Goal: Find specific page/section: Find specific page/section

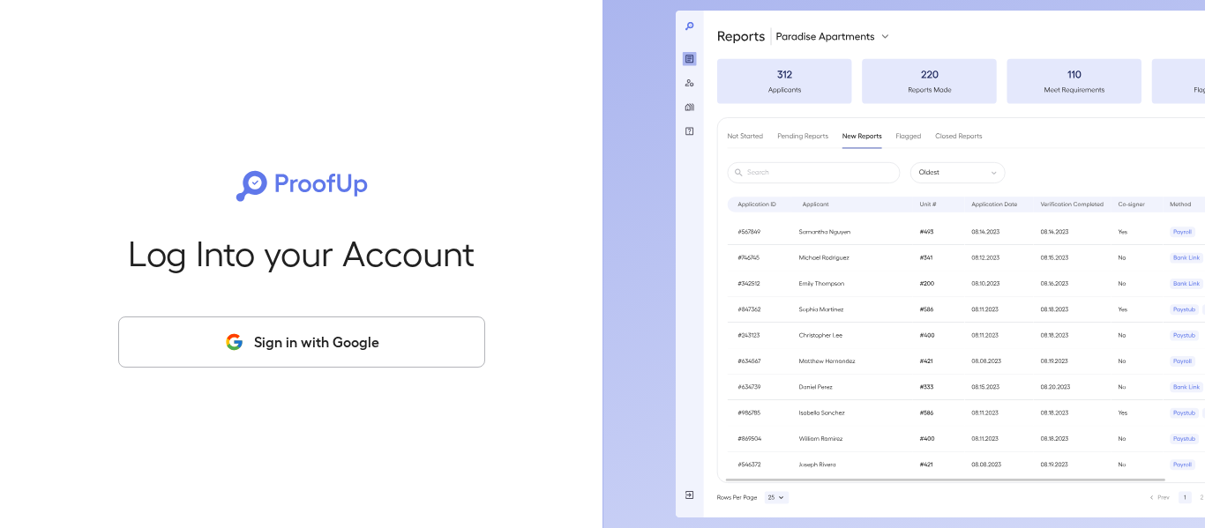
click at [355, 359] on button "Sign in with Google" at bounding box center [301, 342] width 367 height 51
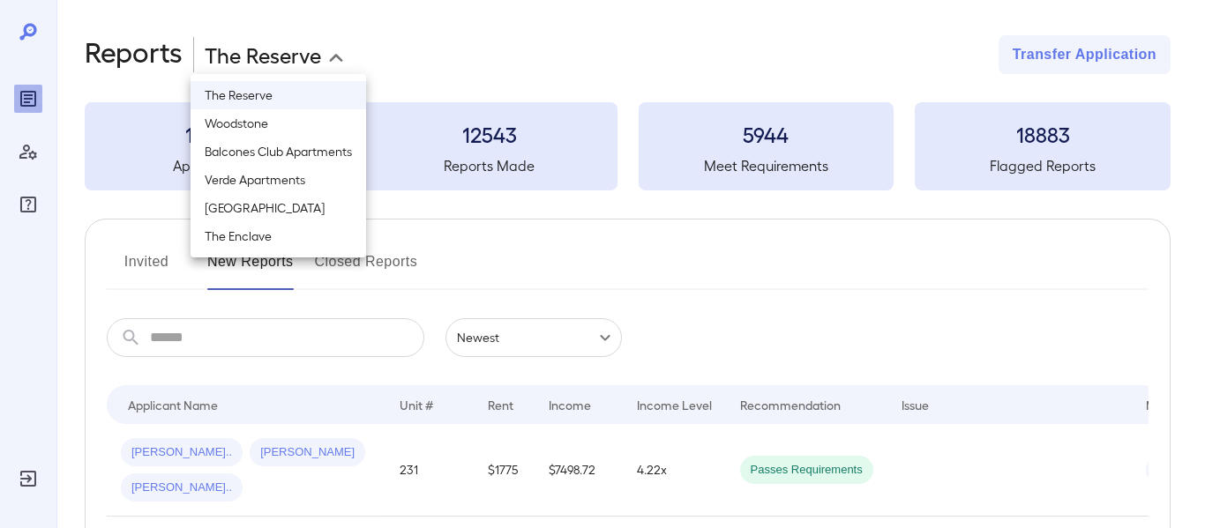
click at [290, 61] on body "**********" at bounding box center [602, 264] width 1205 height 528
click at [293, 183] on li "Verde Apartments" at bounding box center [279, 180] width 176 height 28
type input "**********"
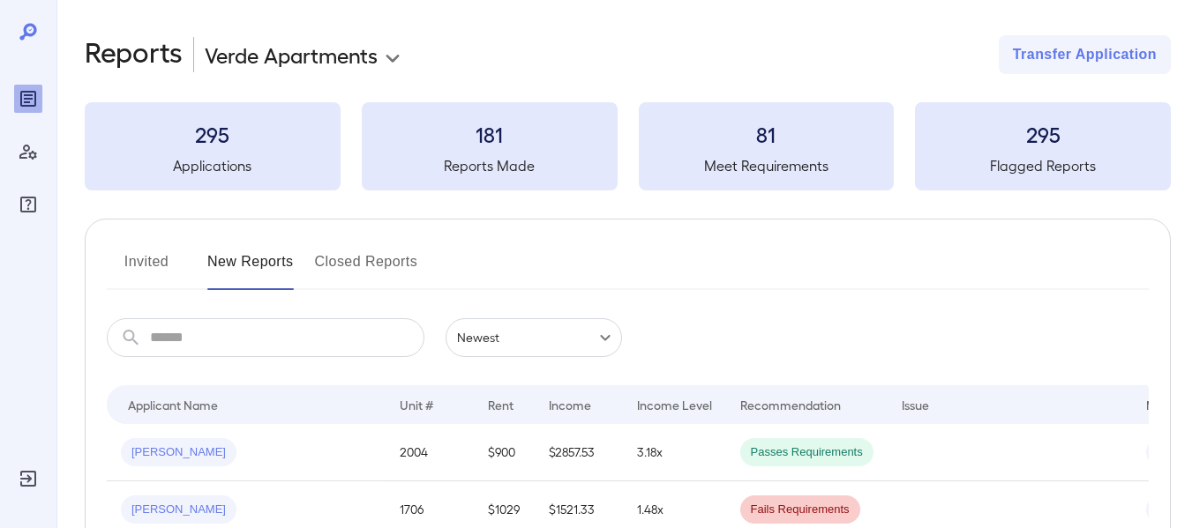
scroll to position [70, 0]
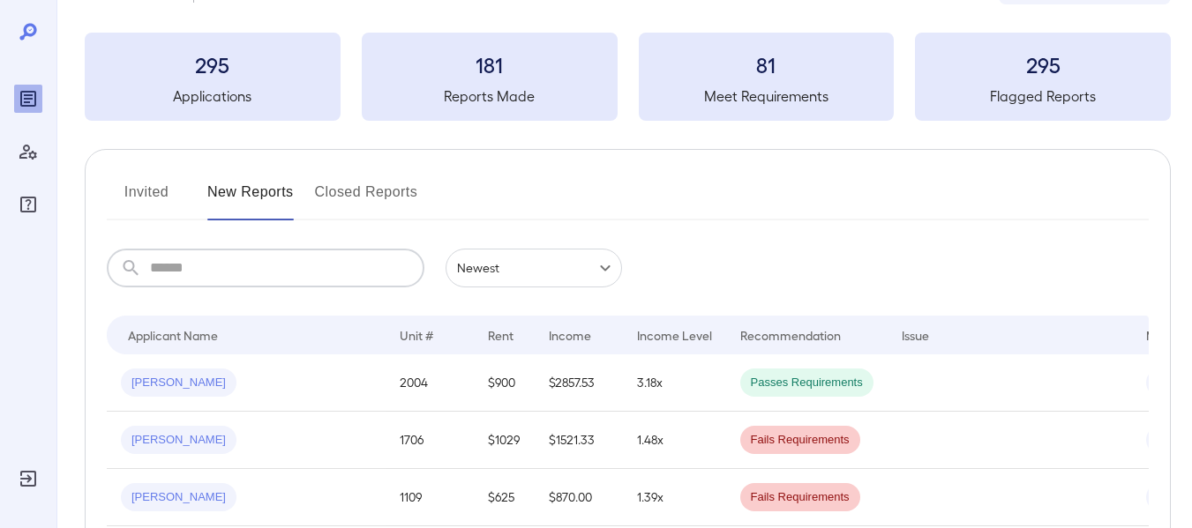
click at [310, 275] on input "text" at bounding box center [287, 268] width 274 height 39
click at [170, 203] on button "Invited" at bounding box center [146, 199] width 79 height 42
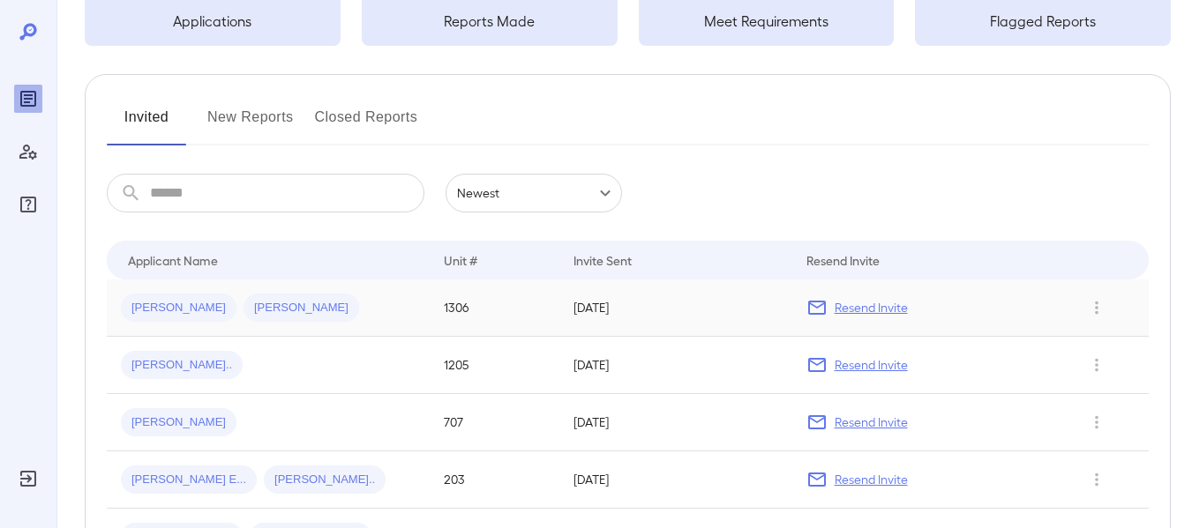
scroll to position [143, 0]
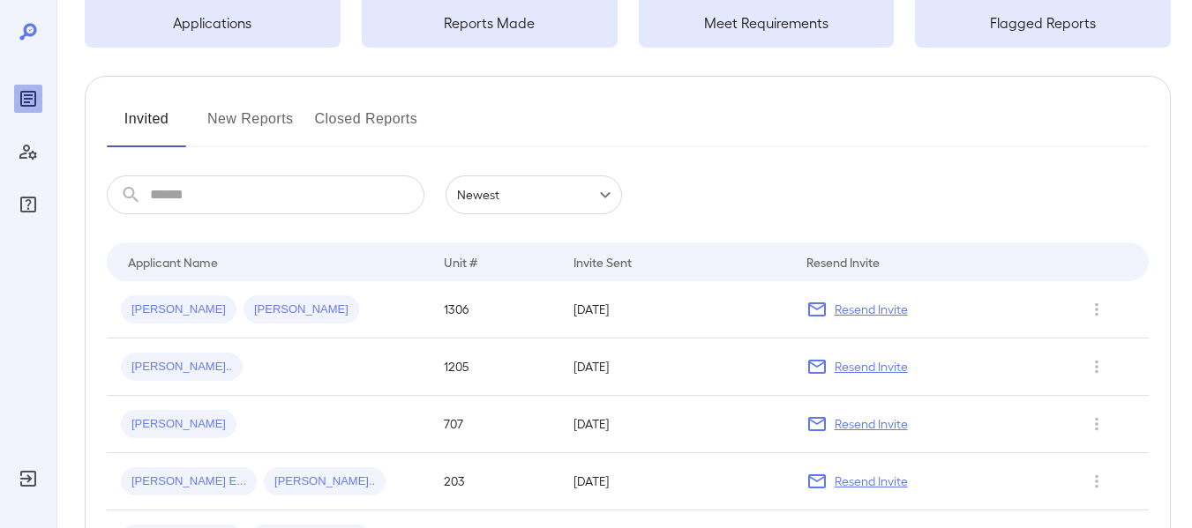
click at [256, 116] on button "New Reports" at bounding box center [250, 126] width 86 height 42
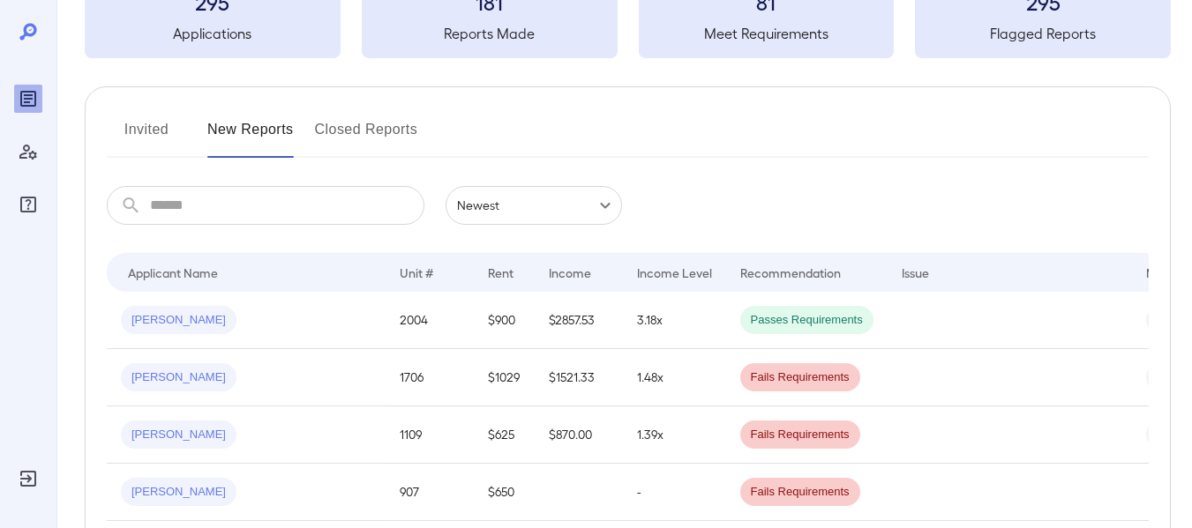
scroll to position [135, 0]
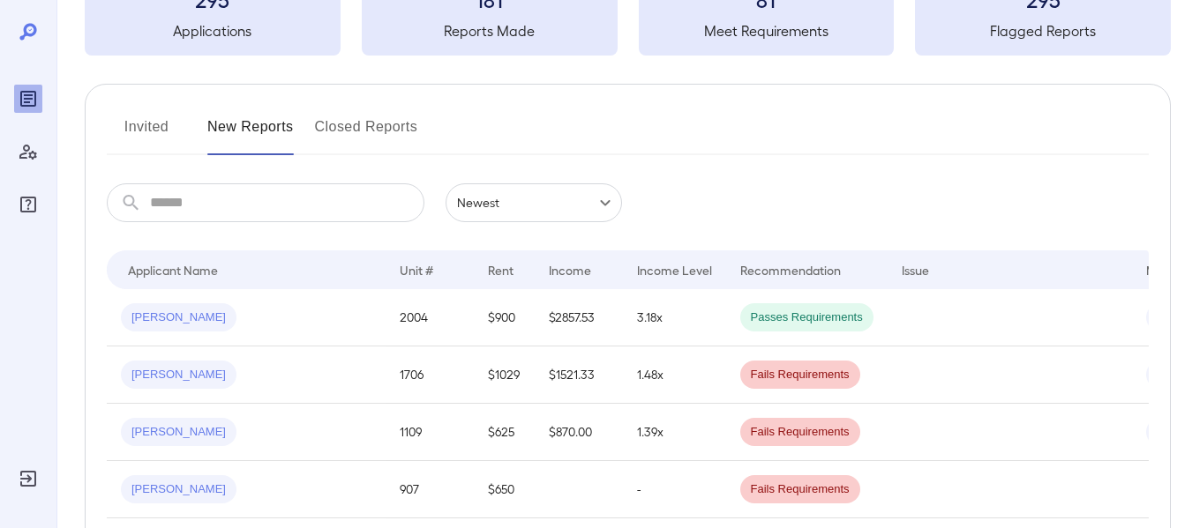
click at [150, 129] on button "Invited" at bounding box center [146, 134] width 79 height 42
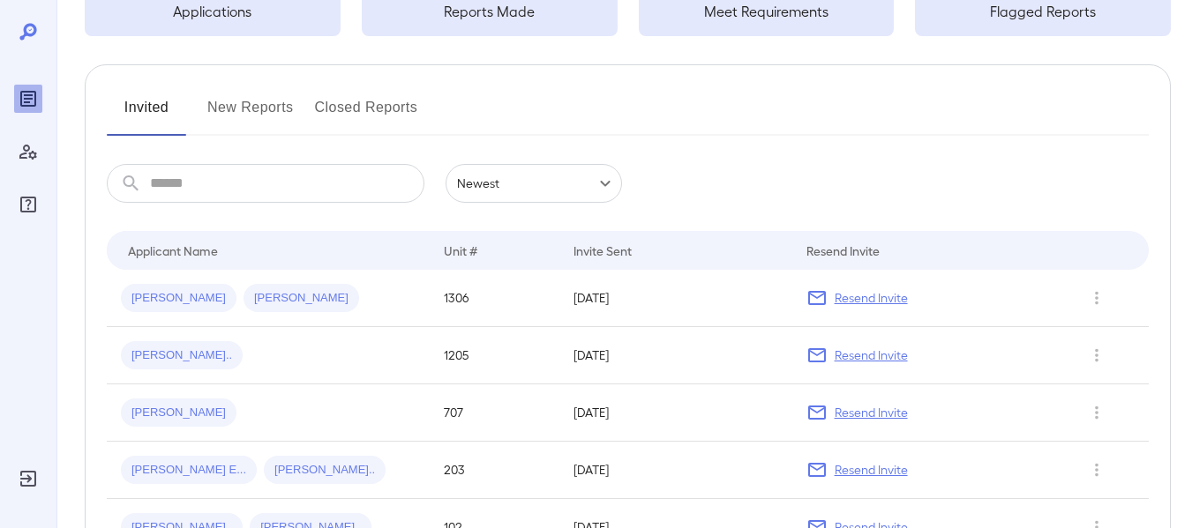
scroll to position [156, 0]
